Goal: Information Seeking & Learning: Learn about a topic

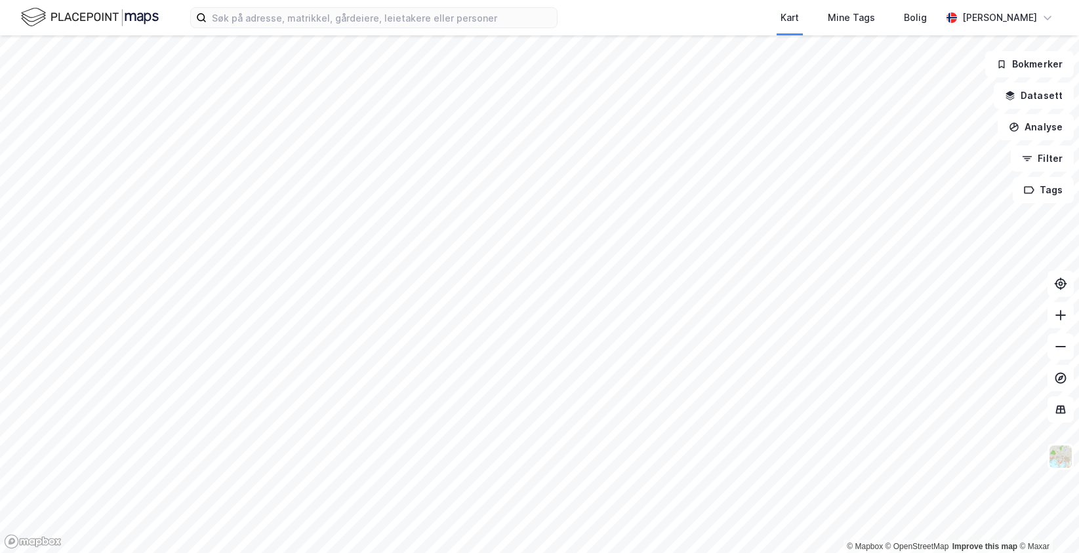
click at [270, 28] on div "Kart Mine Tags [PERSON_NAME] [PERSON_NAME]" at bounding box center [539, 17] width 1079 height 35
click at [274, 12] on input at bounding box center [382, 18] width 350 height 20
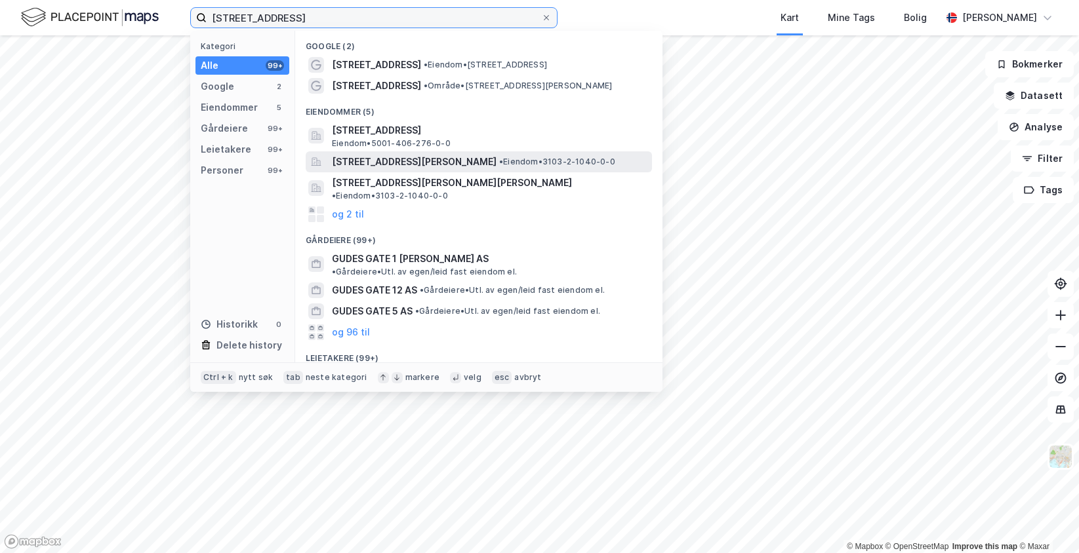
type input "[STREET_ADDRESS]"
click at [397, 159] on span "[STREET_ADDRESS][PERSON_NAME]" at bounding box center [414, 162] width 165 height 16
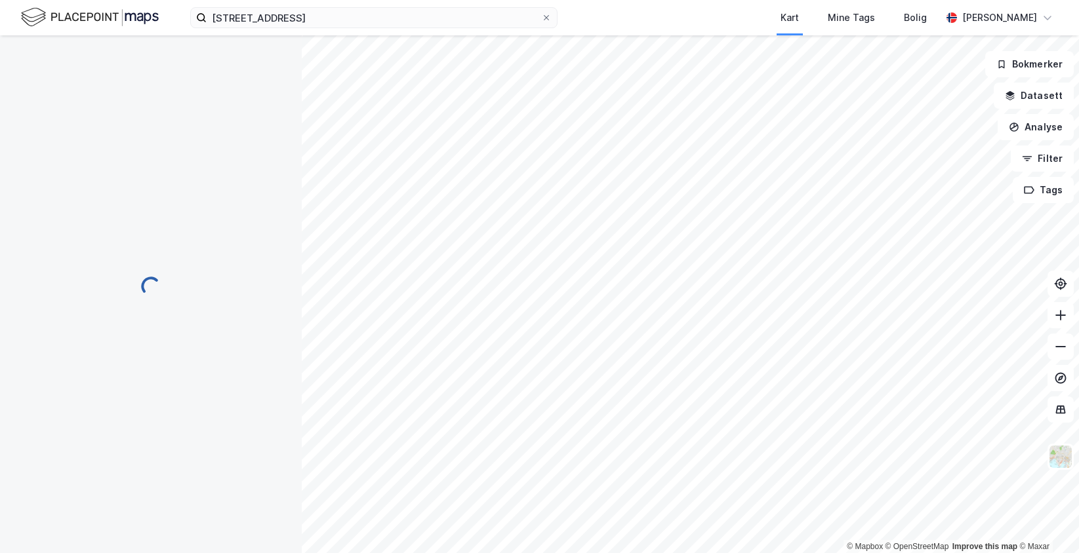
scroll to position [18, 0]
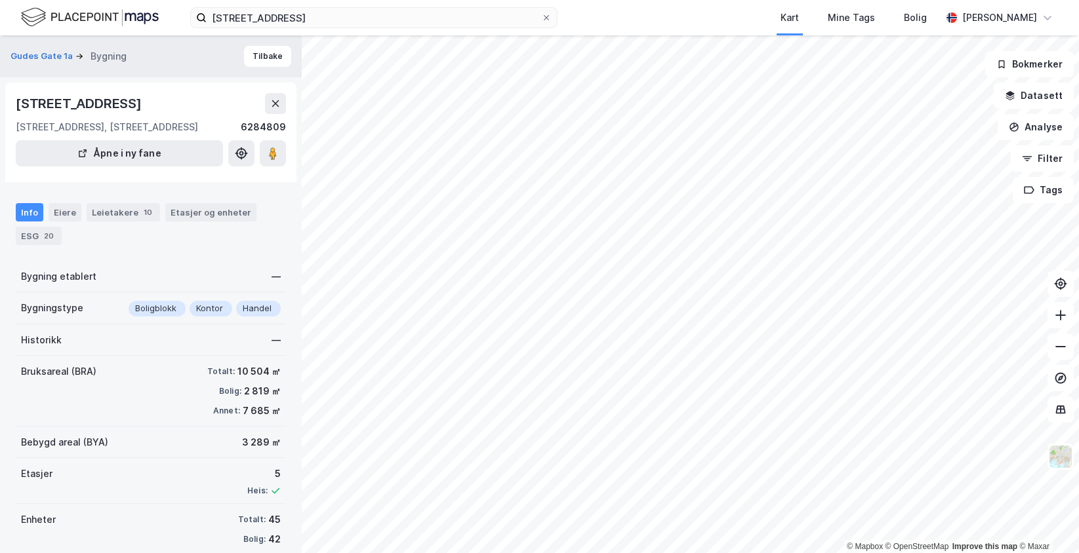
scroll to position [18, 0]
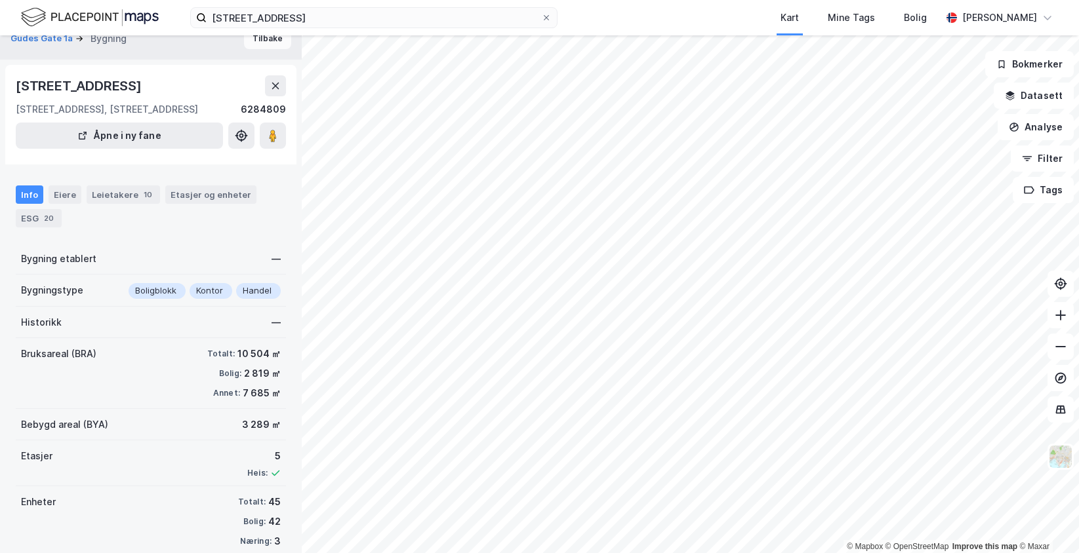
click at [246, 49] on div "Gudes Gate 1a Bygning Tilbake" at bounding box center [151, 39] width 302 height 42
click at [256, 41] on button "Tilbake" at bounding box center [267, 38] width 47 height 21
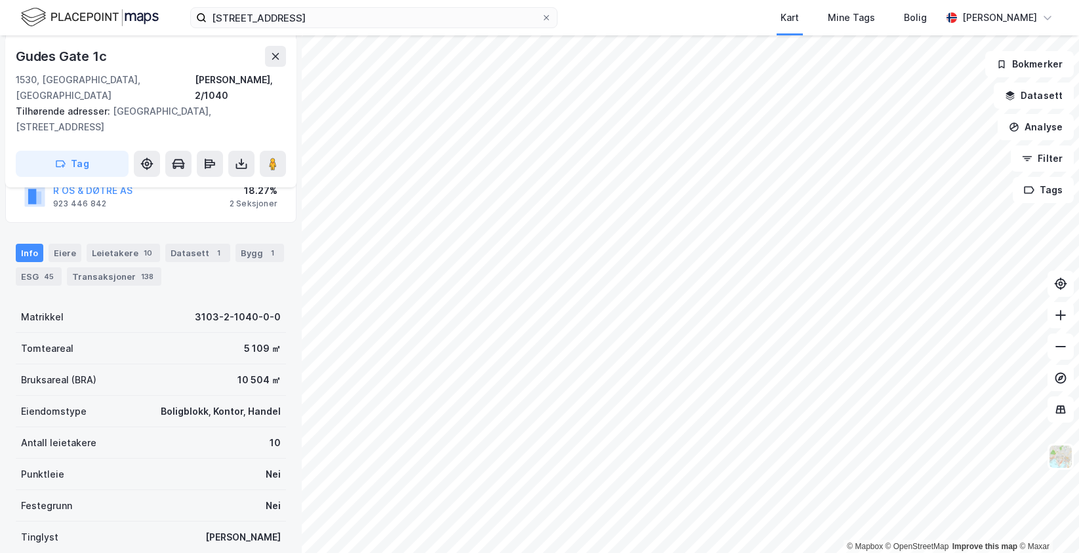
scroll to position [197, 0]
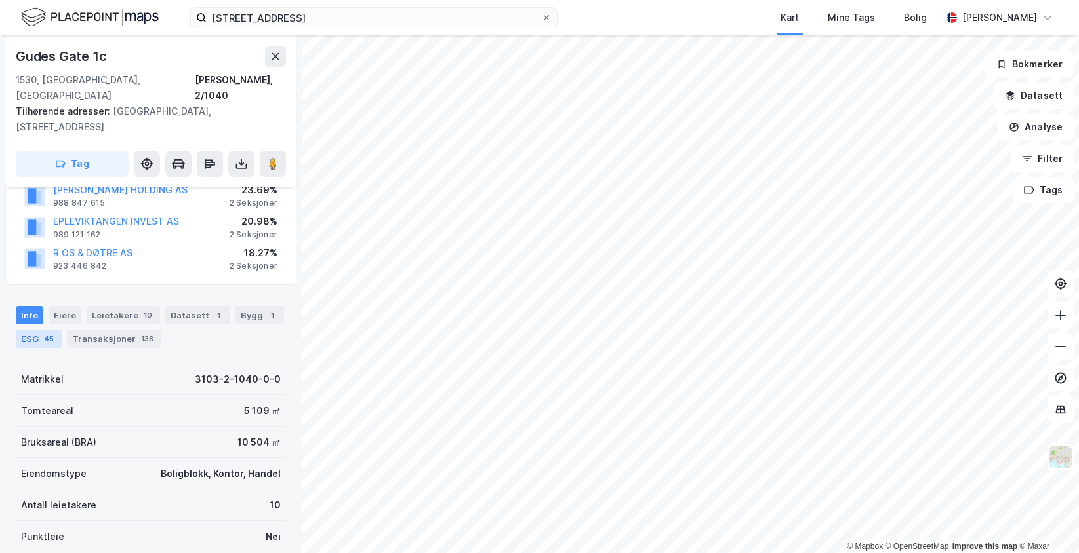
click at [54, 332] on div "45" at bounding box center [48, 338] width 15 height 13
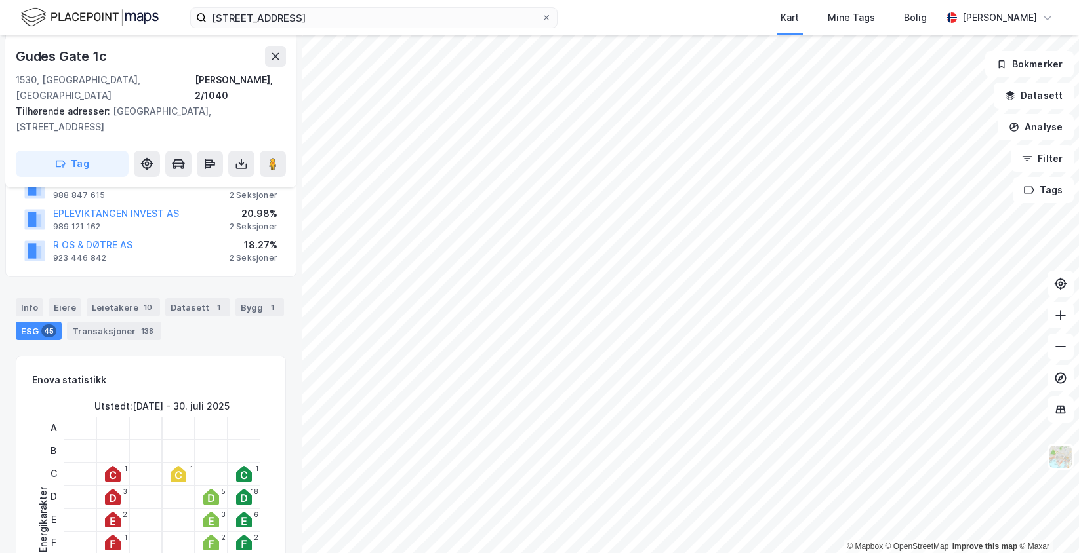
scroll to position [270, 0]
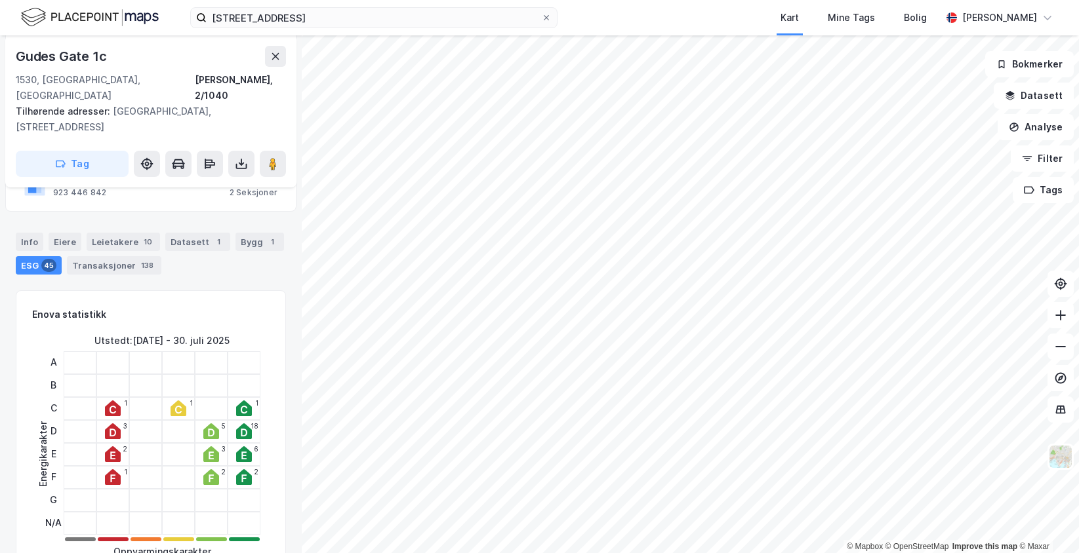
click at [19, 520] on div "Enova statistikk Energikarakter Utstedt : [DATE] - 30. juli 2025 A B C D E F G …" at bounding box center [151, 434] width 270 height 286
click at [29, 233] on div "Info" at bounding box center [30, 242] width 28 height 18
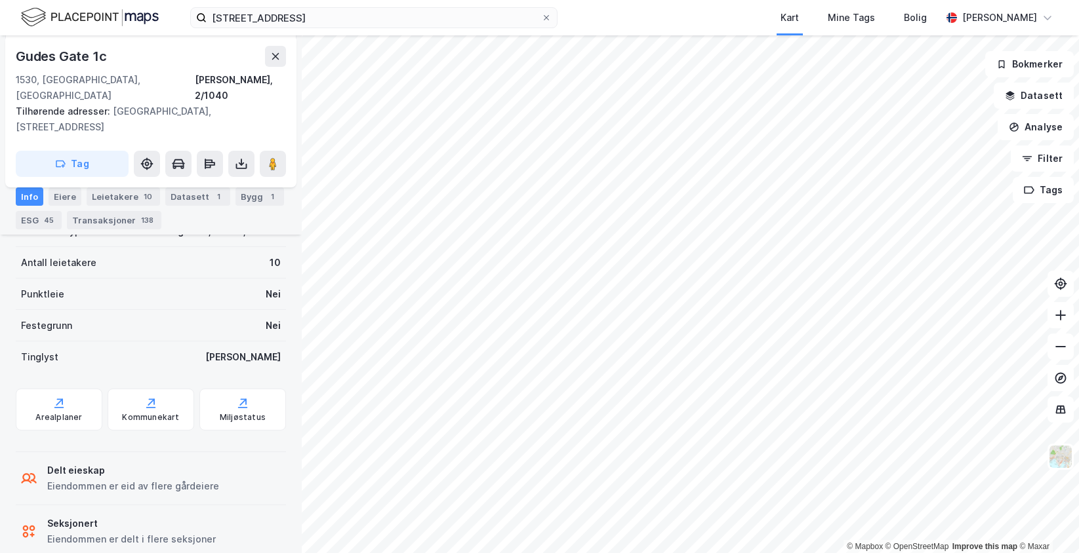
scroll to position [450, 0]
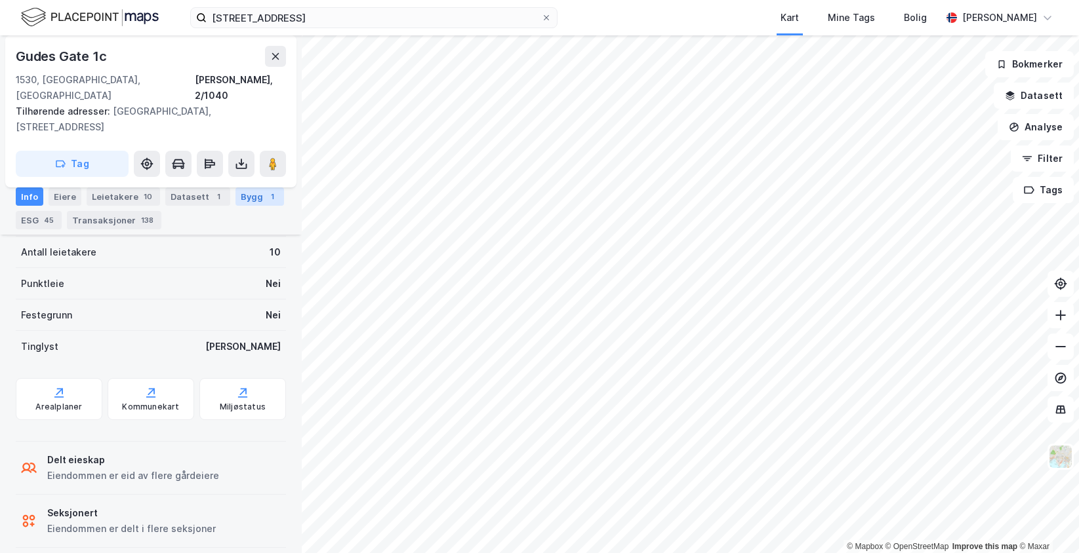
click at [243, 197] on div "Bygg 1" at bounding box center [259, 197] width 49 height 18
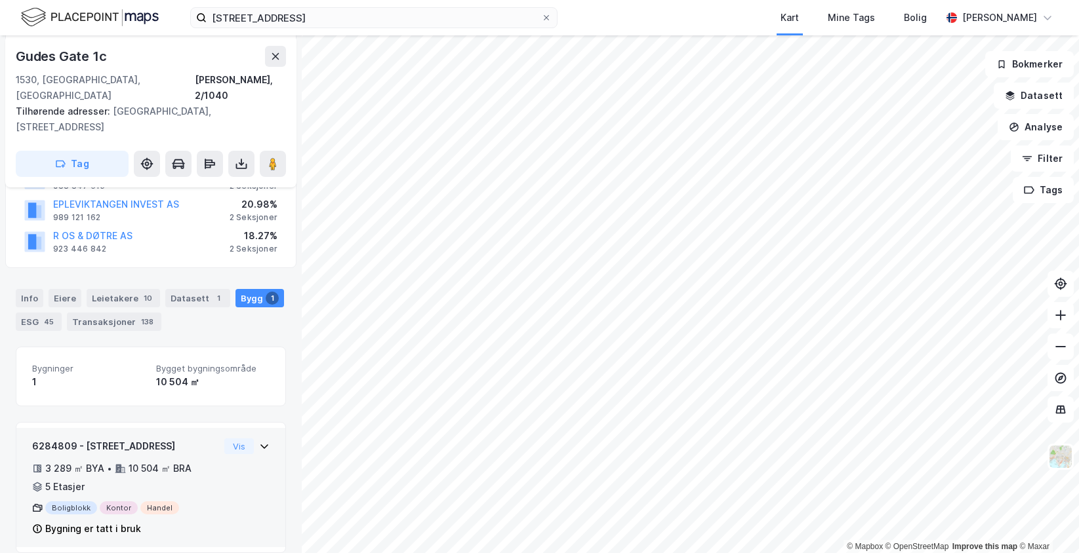
click at [259, 441] on icon at bounding box center [264, 446] width 10 height 10
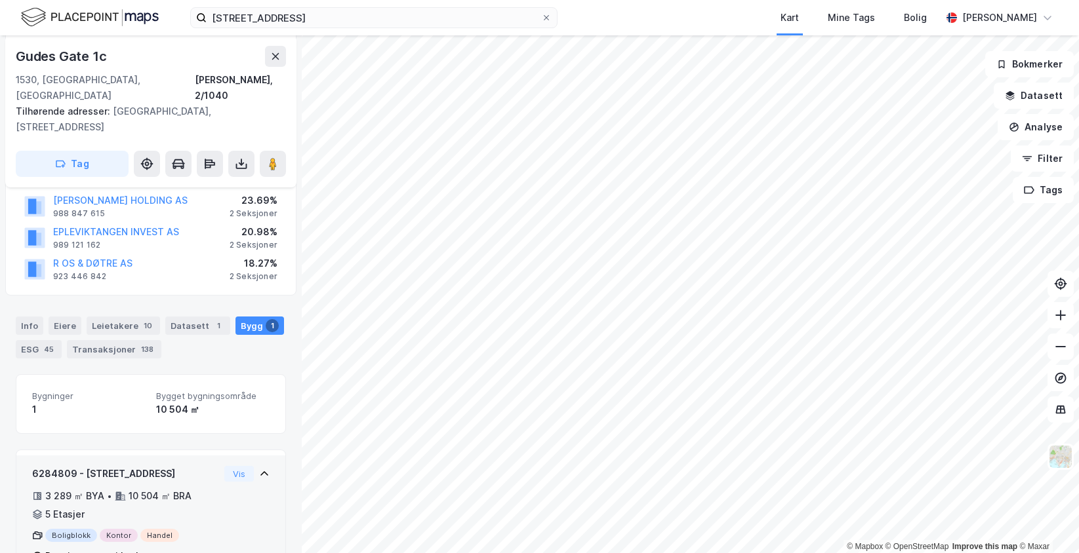
scroll to position [252, 0]
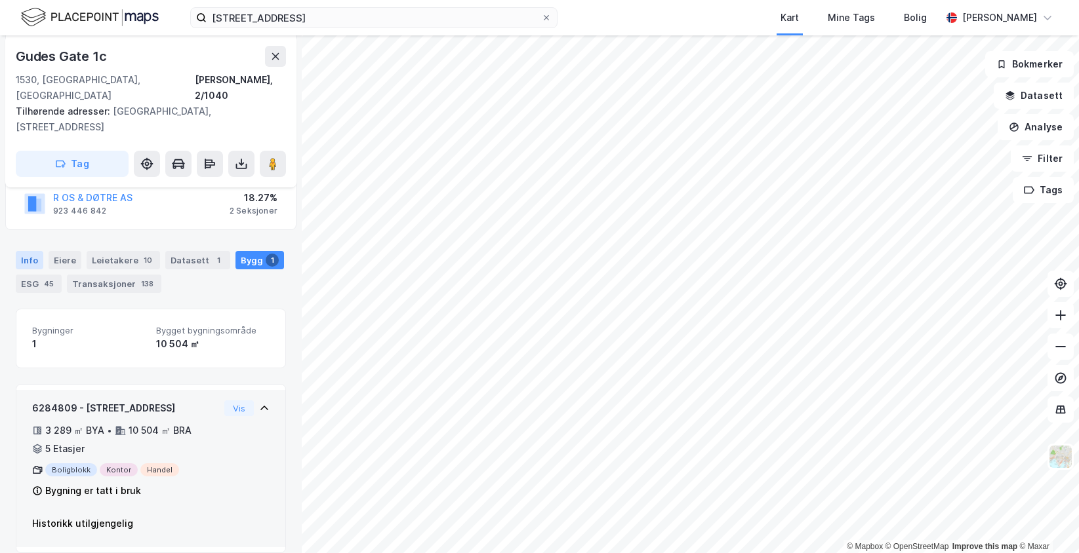
click at [35, 251] on div "Info" at bounding box center [30, 260] width 28 height 18
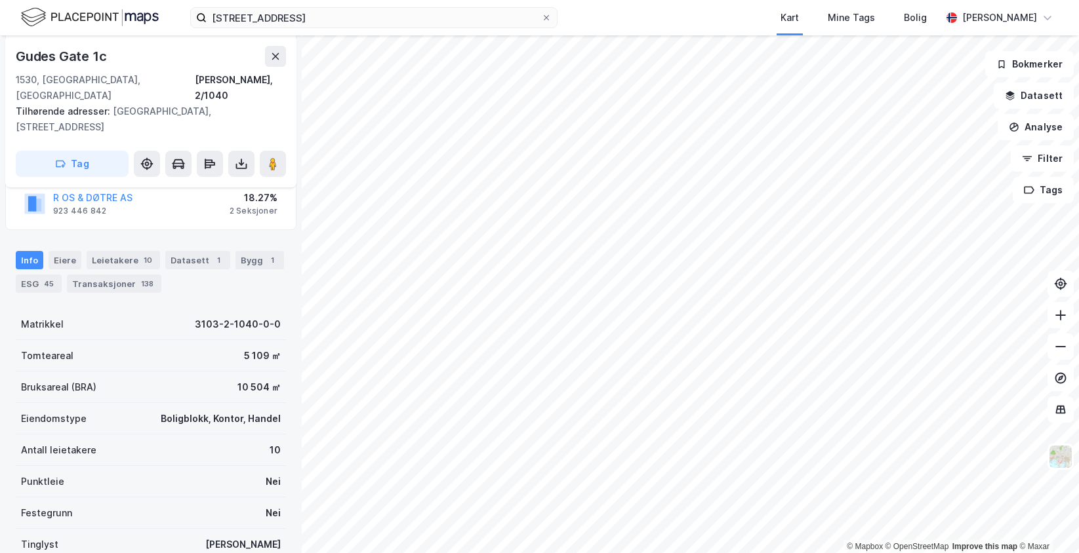
scroll to position [450, 0]
